Goal: Navigation & Orientation: Find specific page/section

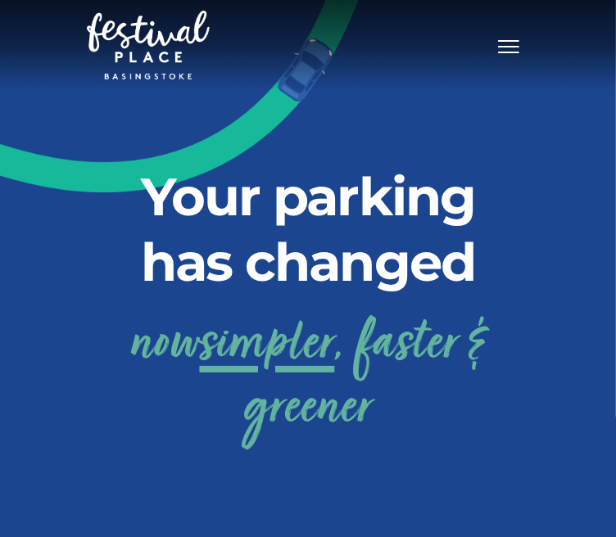
click at [503, 46] on span "Toggle navigation" at bounding box center [508, 47] width 21 height 2
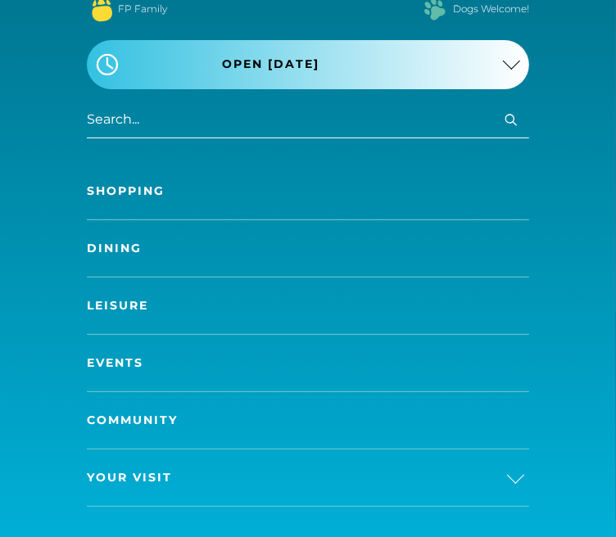
scroll to position [106, 0]
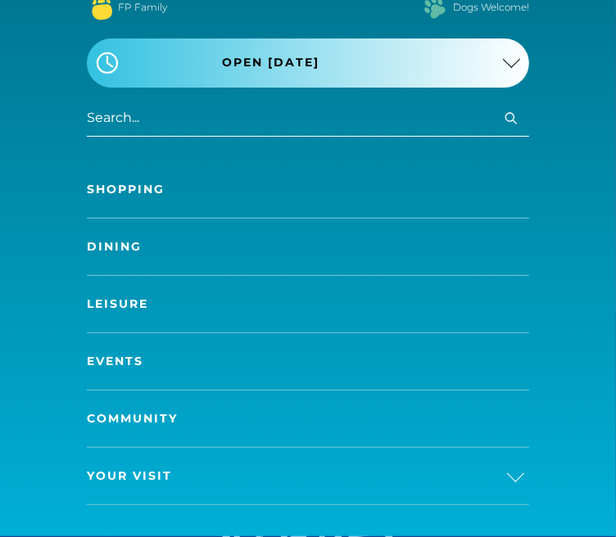
click at [135, 334] on link "Events" at bounding box center [308, 361] width 442 height 57
click at [108, 237] on link "Dining" at bounding box center [308, 247] width 442 height 57
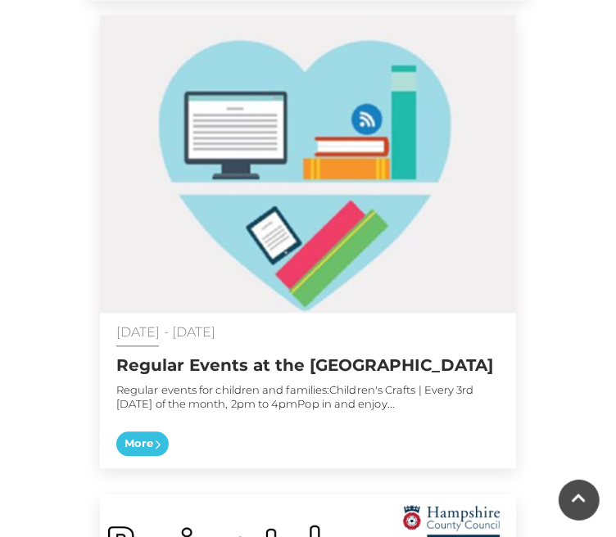
scroll to position [1297, 0]
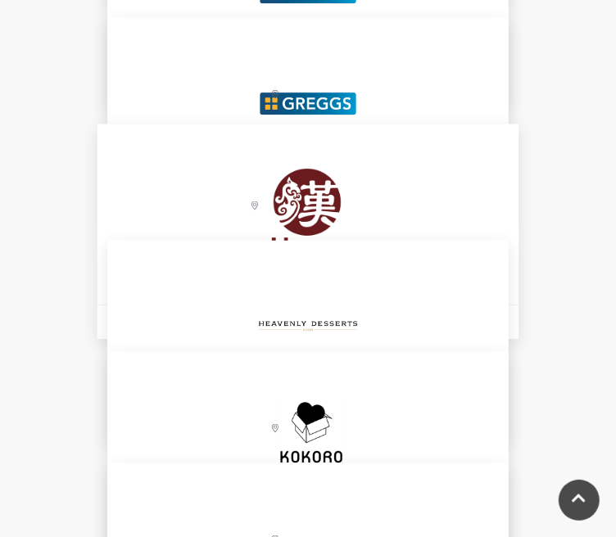
scroll to position [3497, 0]
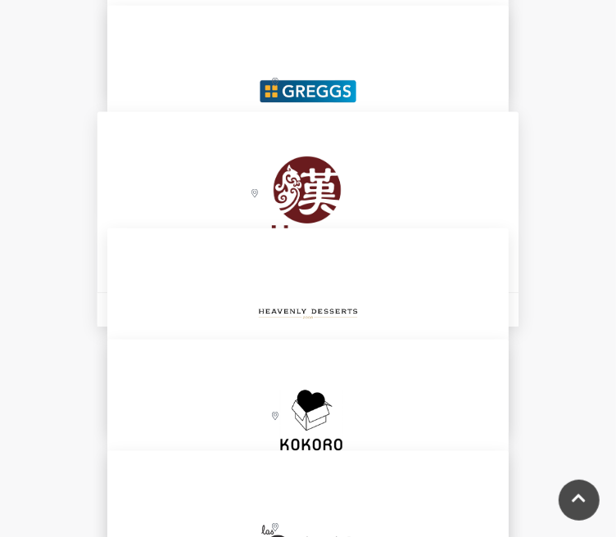
click at [239, 147] on img at bounding box center [308, 202] width 180 height 181
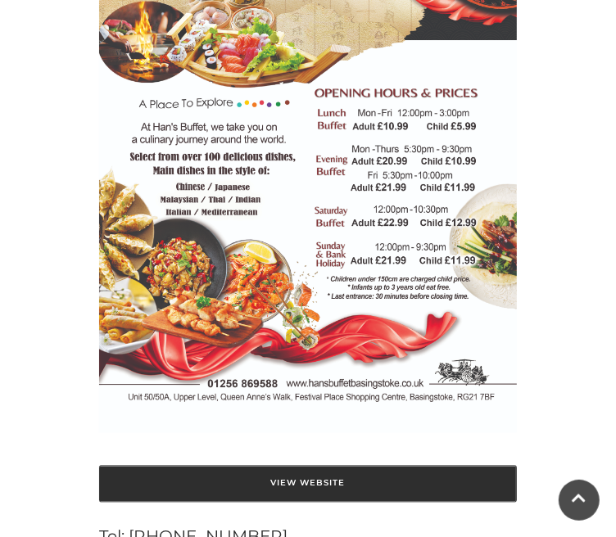
scroll to position [1222, 0]
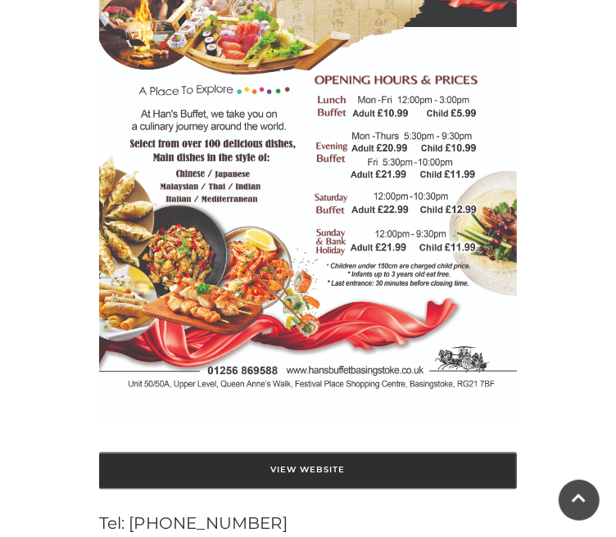
click at [328, 453] on link "View Website" at bounding box center [308, 471] width 418 height 37
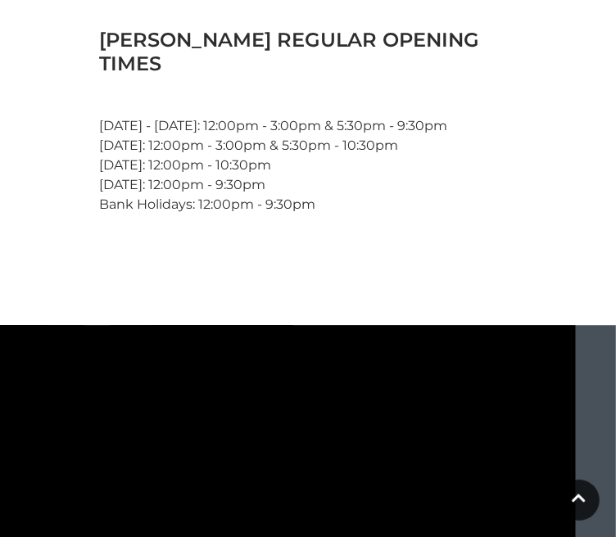
scroll to position [1796, 0]
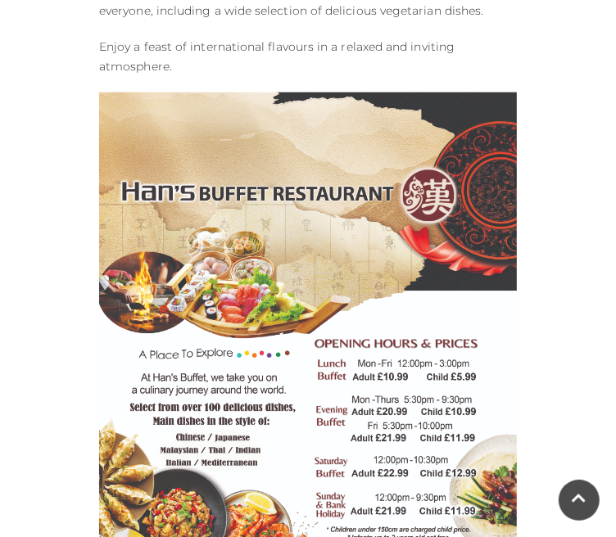
scroll to position [995, 0]
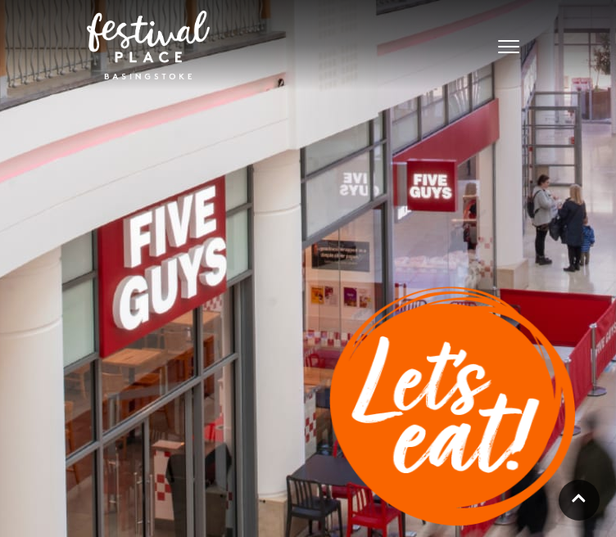
scroll to position [814, 0]
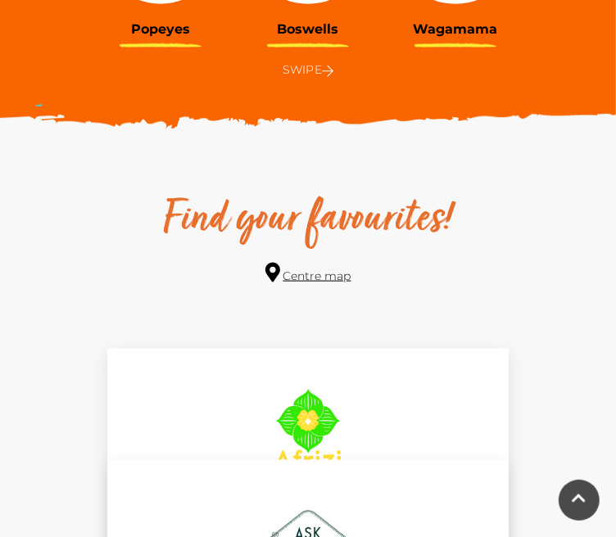
click at [311, 263] on link "Centre map" at bounding box center [308, 274] width 86 height 22
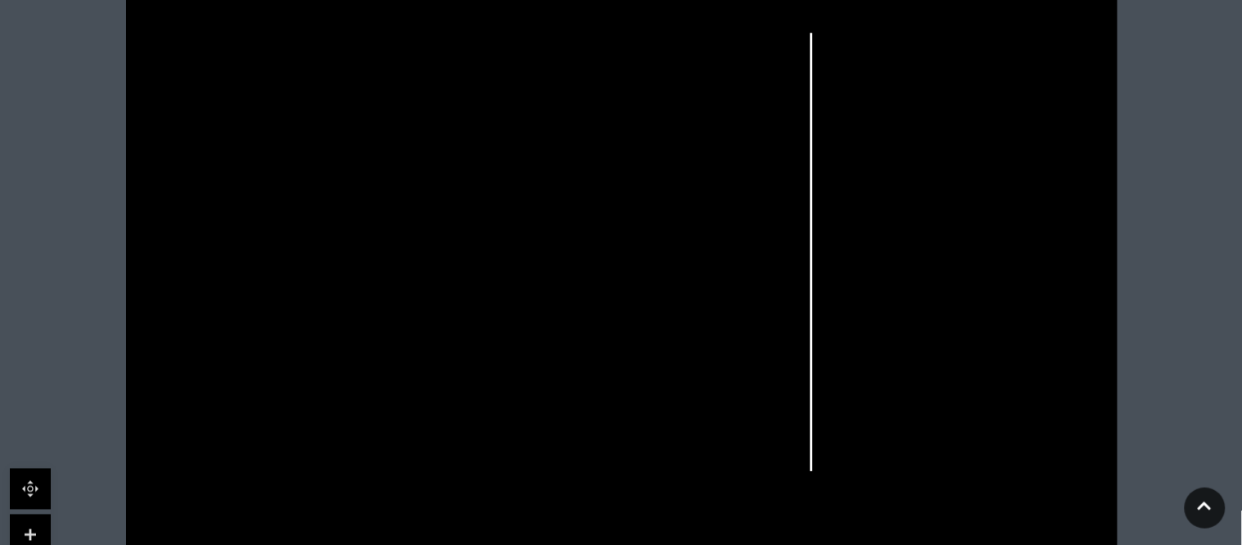
scroll to position [579, 0]
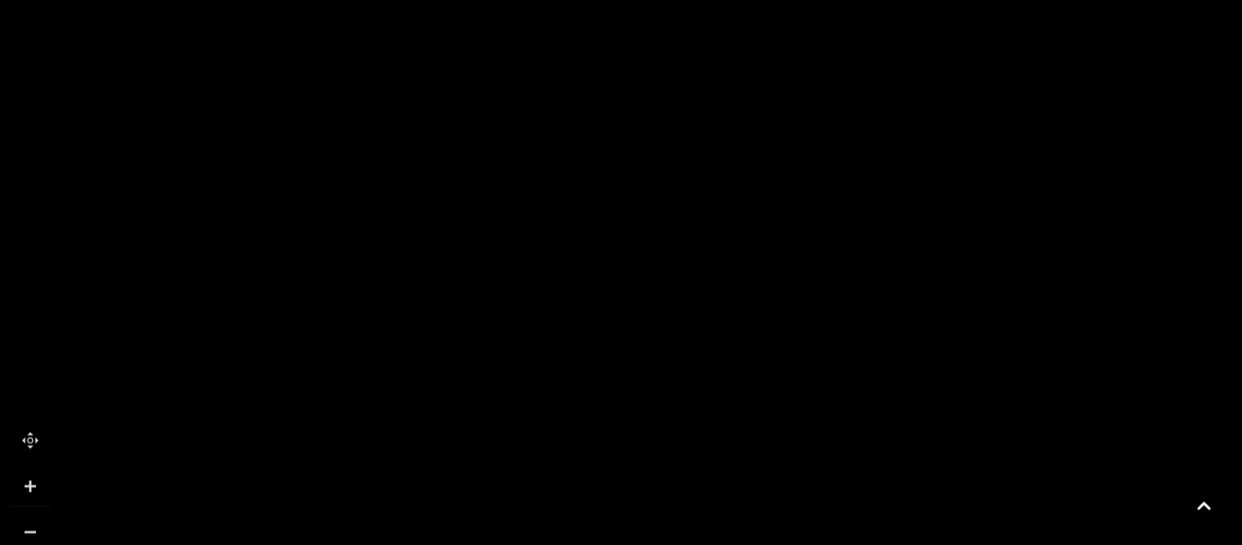
drag, startPoint x: 513, startPoint y: 97, endPoint x: 402, endPoint y: 305, distance: 236.3
click at [402, 305] on icon at bounding box center [952, 424] width 2869 height 1614
click at [210, 135] on icon at bounding box center [209, 137] width 7 height 5
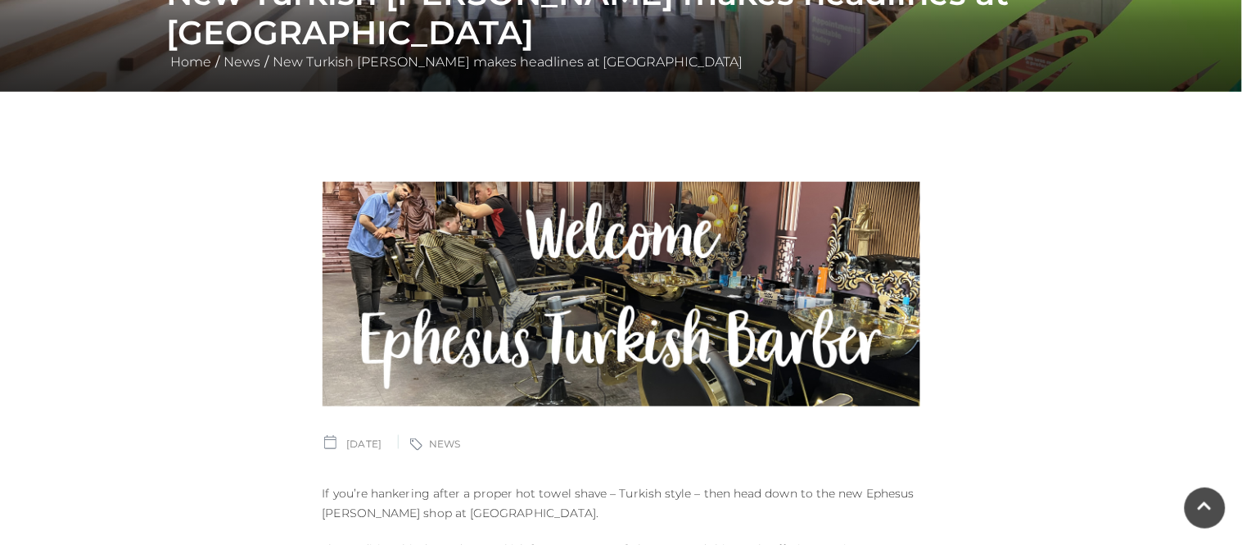
scroll to position [306, 0]
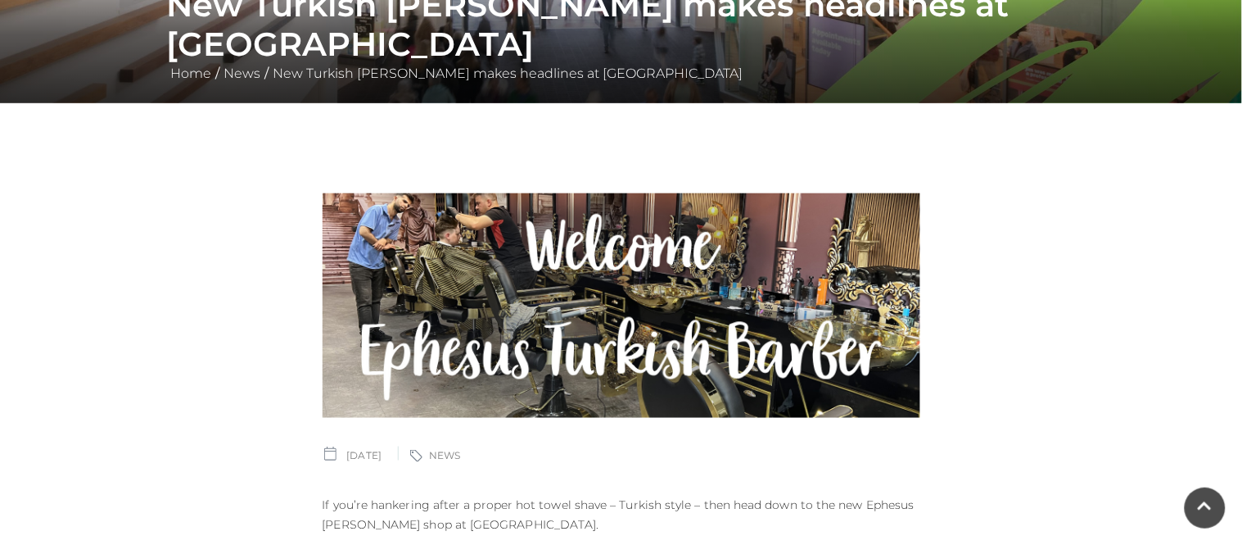
click at [396, 291] on img at bounding box center [622, 305] width 598 height 224
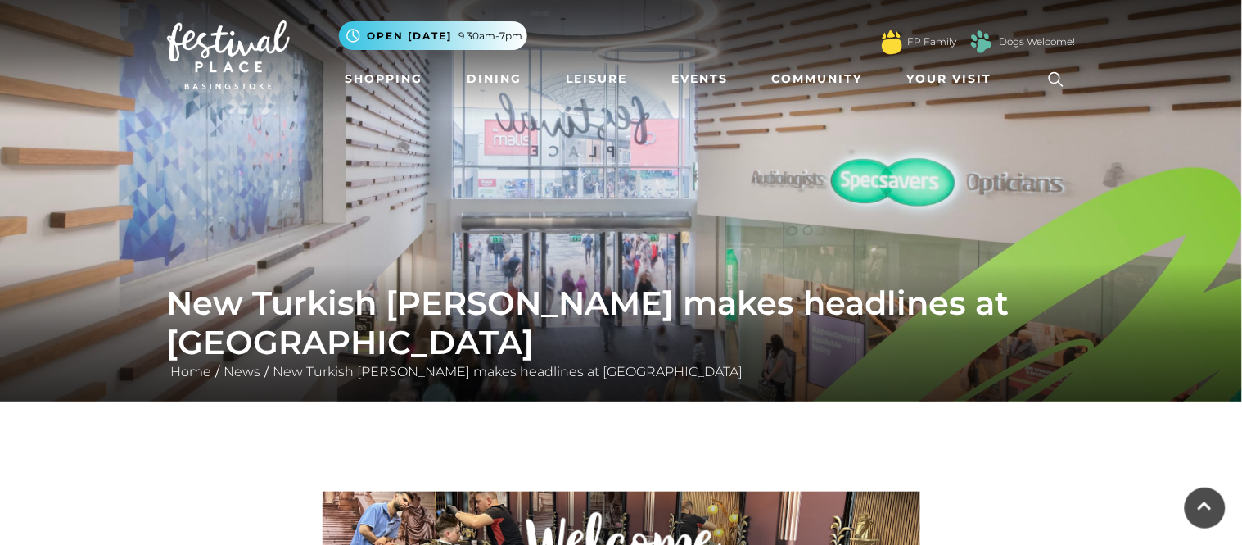
scroll to position [0, 0]
